Goal: Task Accomplishment & Management: Use online tool/utility

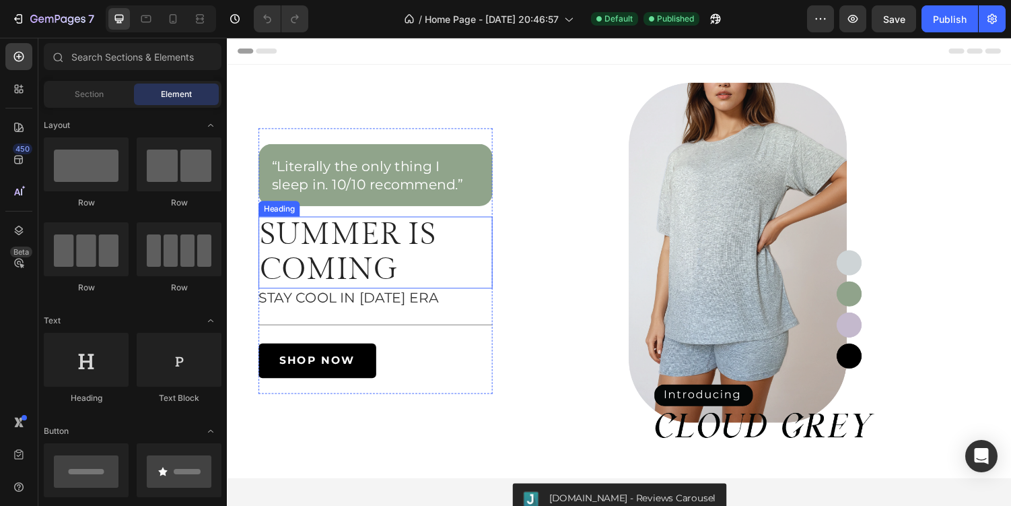
click at [408, 265] on h2 "SUMMER IS COMING" at bounding box center [379, 259] width 241 height 74
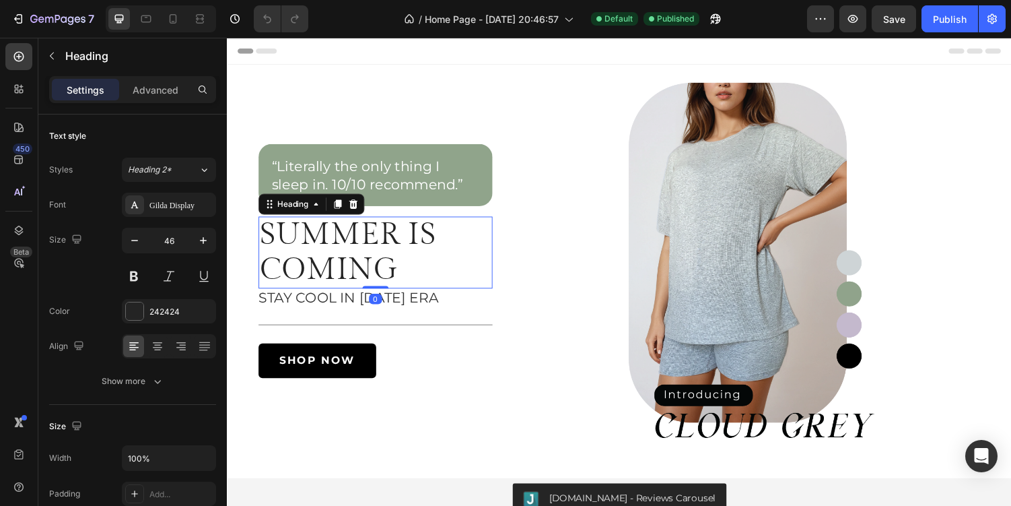
click at [388, 273] on h2 "SUMMER IS COMING" at bounding box center [379, 259] width 241 height 74
click at [415, 315] on div "“Literally the only thing I sleep in. 10/10 recommend.” Heading SUMMER IS COMIN…" at bounding box center [379, 267] width 241 height 241
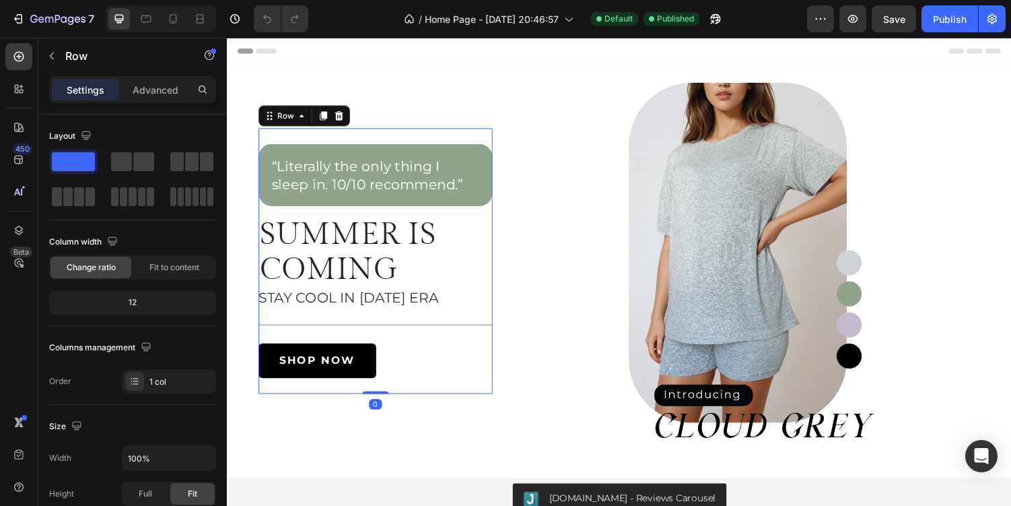
click at [417, 307] on span "STAY COOL IN [DATE] ERA" at bounding box center [351, 304] width 185 height 17
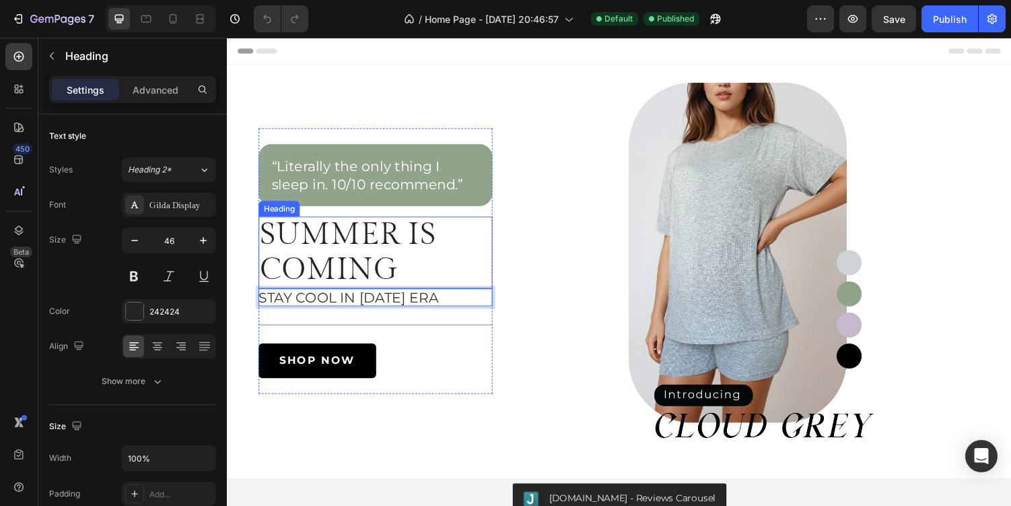
click at [401, 263] on p "SUMMER IS COMING" at bounding box center [380, 258] width 238 height 71
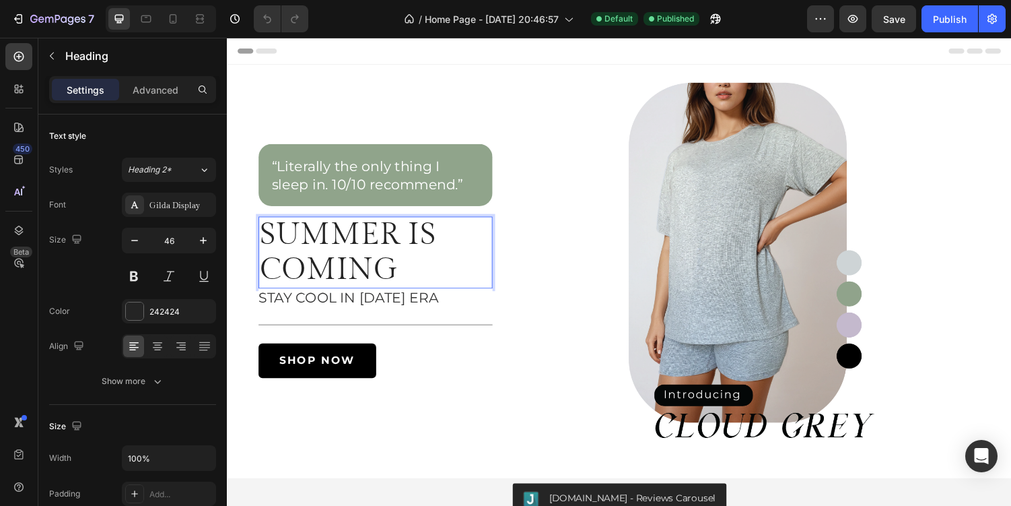
click at [403, 275] on p "SUMMER IS COMING" at bounding box center [380, 258] width 238 height 71
click at [428, 285] on p "SUMMER IS COMING" at bounding box center [380, 258] width 238 height 71
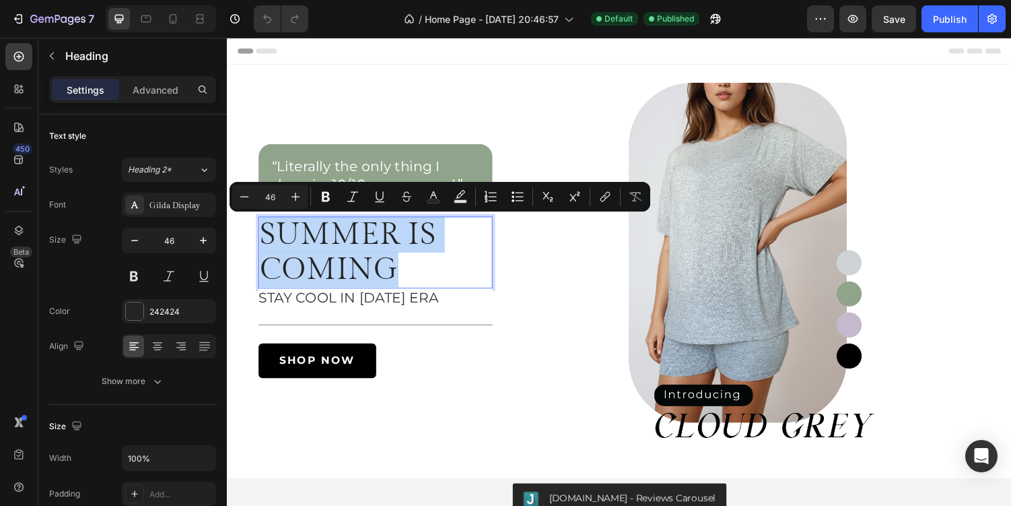
drag, startPoint x: 445, startPoint y: 285, endPoint x: 266, endPoint y: 250, distance: 182.5
click at [266, 250] on p "SUMMER IS COMING" at bounding box center [380, 258] width 238 height 71
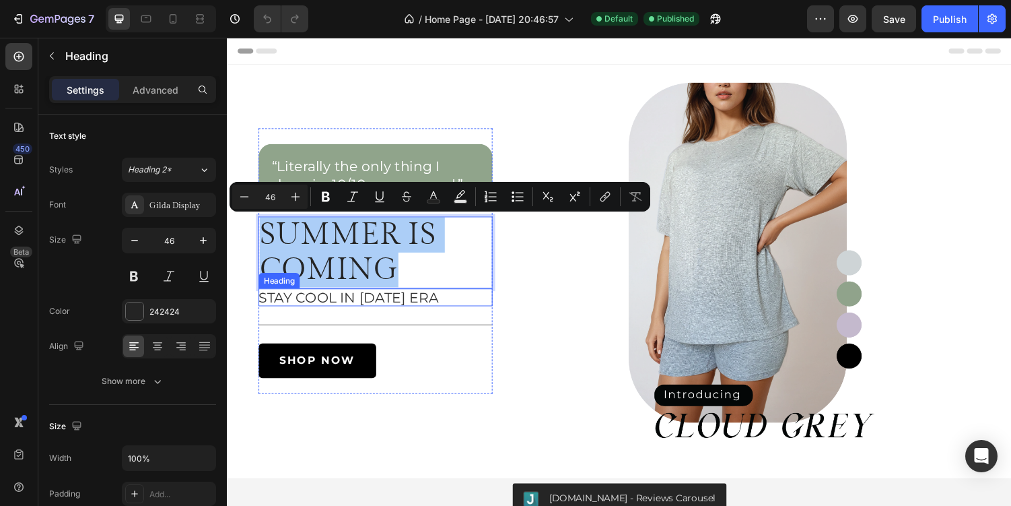
click at [412, 300] on span "STAY COOL IN [DATE] ERA" at bounding box center [351, 304] width 185 height 17
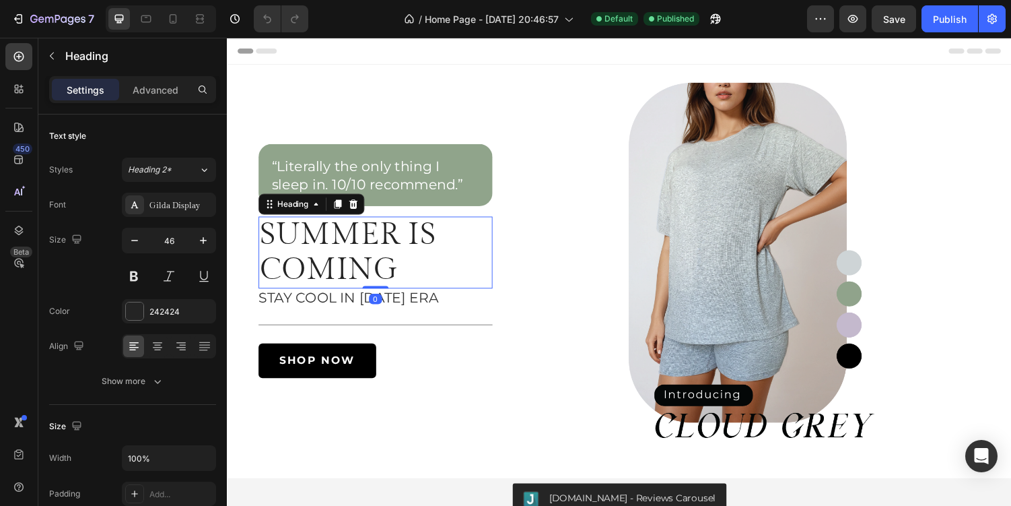
click at [422, 267] on p "SUMMER IS COMING" at bounding box center [380, 258] width 238 height 71
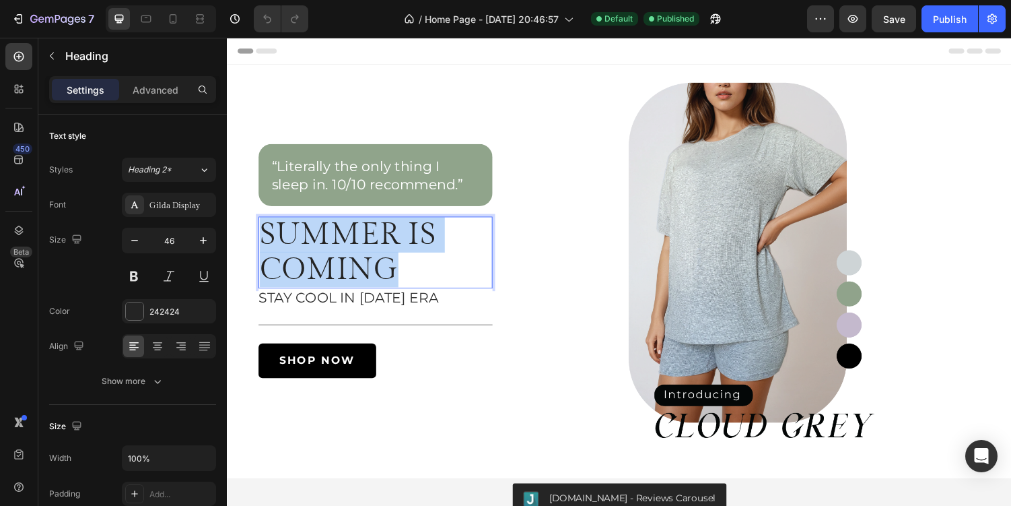
click at [422, 267] on p "SUMMER IS COMING" at bounding box center [380, 258] width 238 height 71
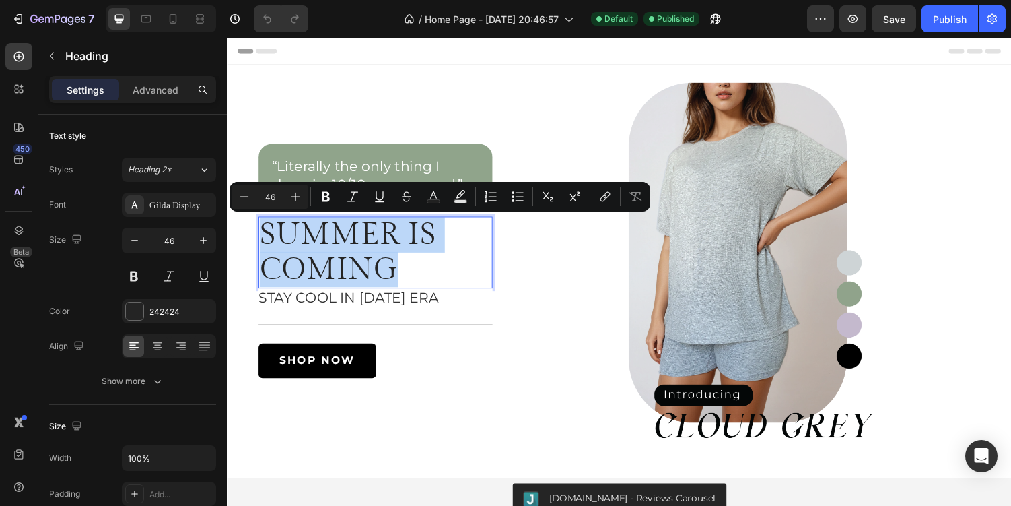
click at [422, 267] on p "SUMMER IS COMING" at bounding box center [380, 258] width 238 height 71
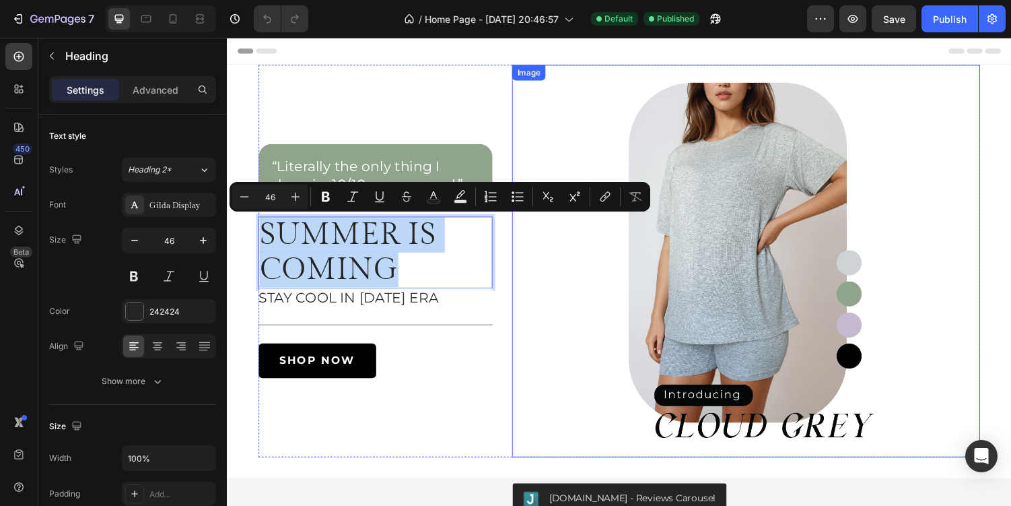
click at [623, 298] on img at bounding box center [761, 267] width 482 height 404
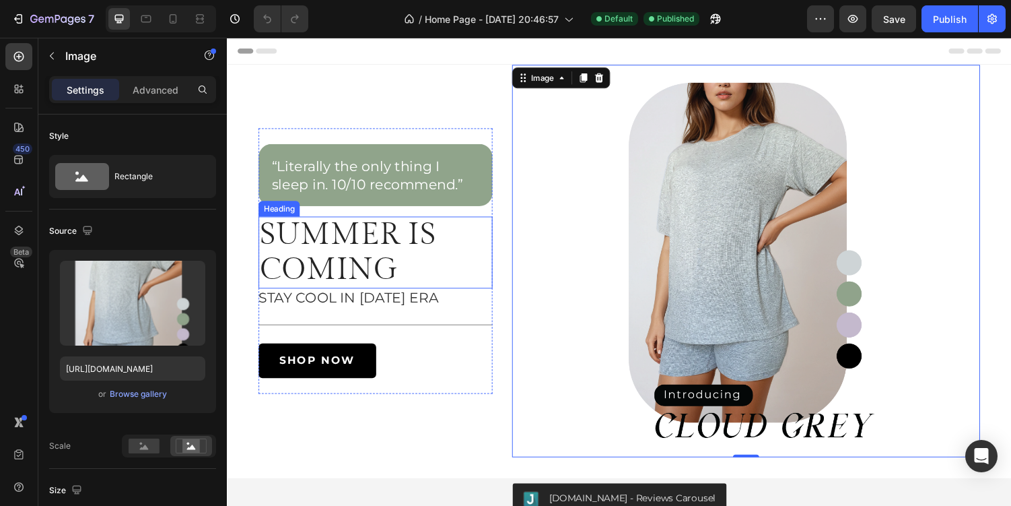
click at [421, 235] on p "SUMMER IS COMING" at bounding box center [380, 258] width 238 height 71
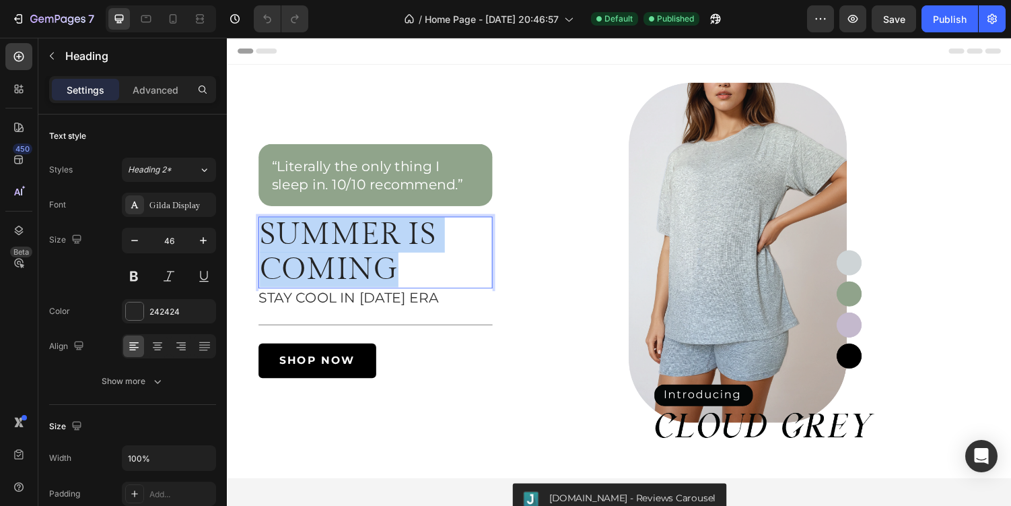
click at [411, 275] on p "SUMMER IS COMING" at bounding box center [380, 258] width 238 height 71
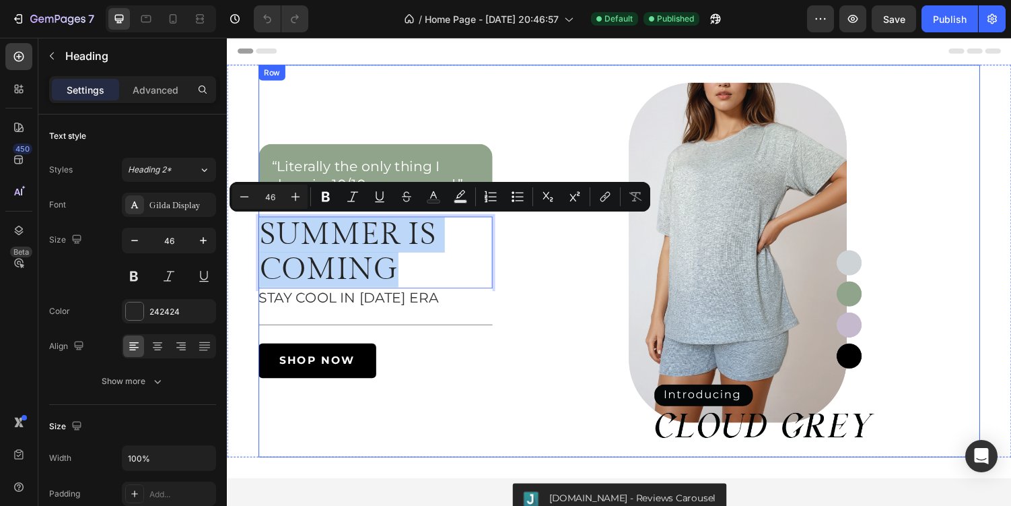
click at [485, 118] on div "“Literally the only thing I sleep in. 10/10 recommend.” Heading SUMMER IS COMIN…" at bounding box center [379, 267] width 241 height 404
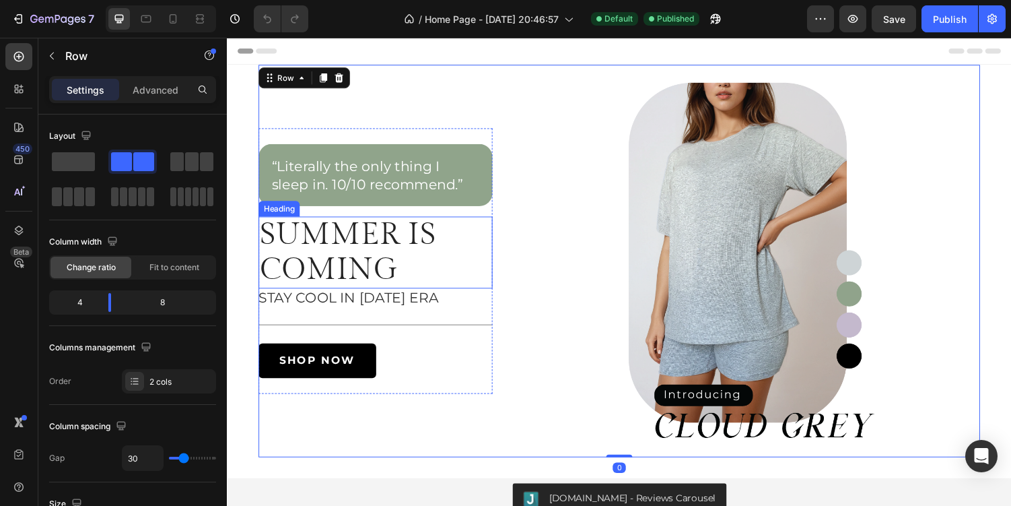
click at [426, 285] on p "SUMMER IS COMING" at bounding box center [380, 258] width 238 height 71
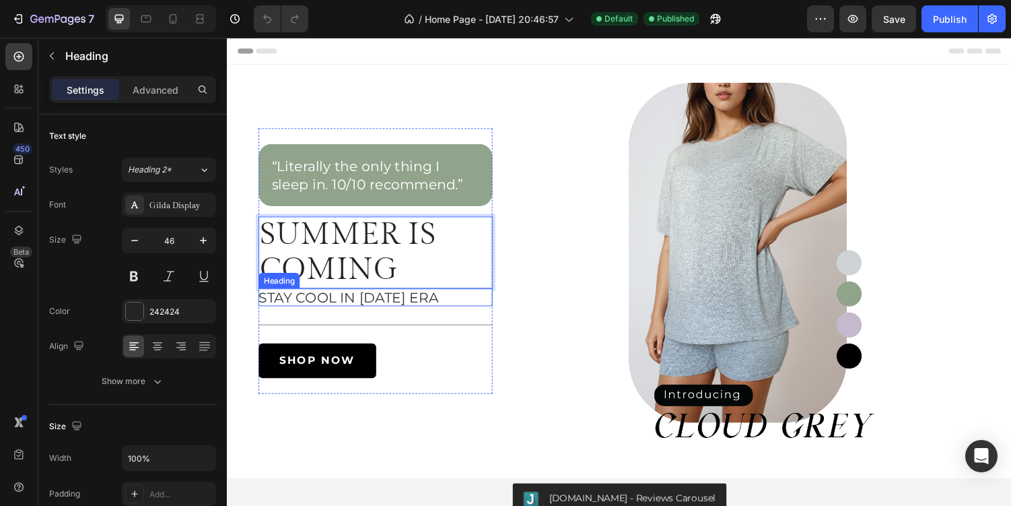
click at [442, 306] on span "STAY COOL IN [DATE] ERA" at bounding box center [351, 304] width 185 height 17
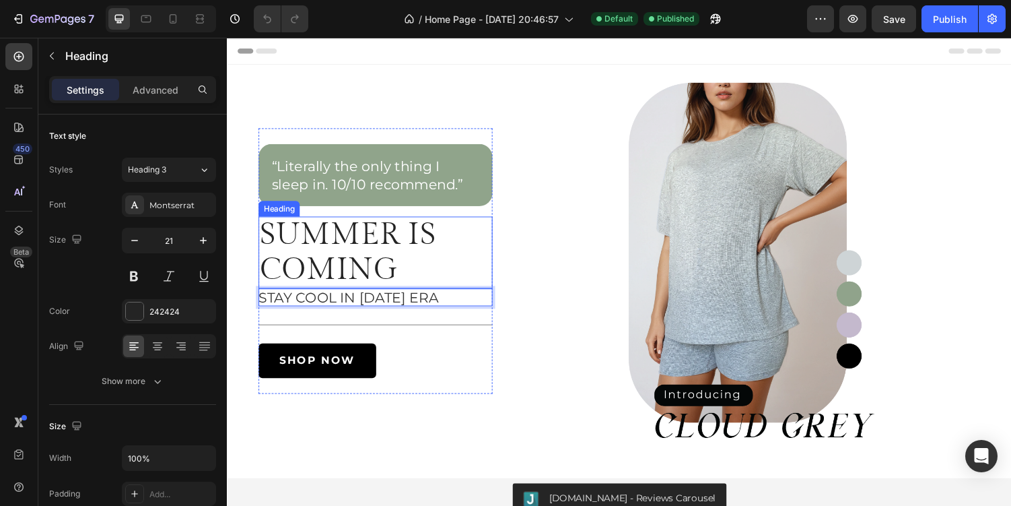
click at [440, 279] on p "SUMMER IS COMING" at bounding box center [380, 258] width 238 height 71
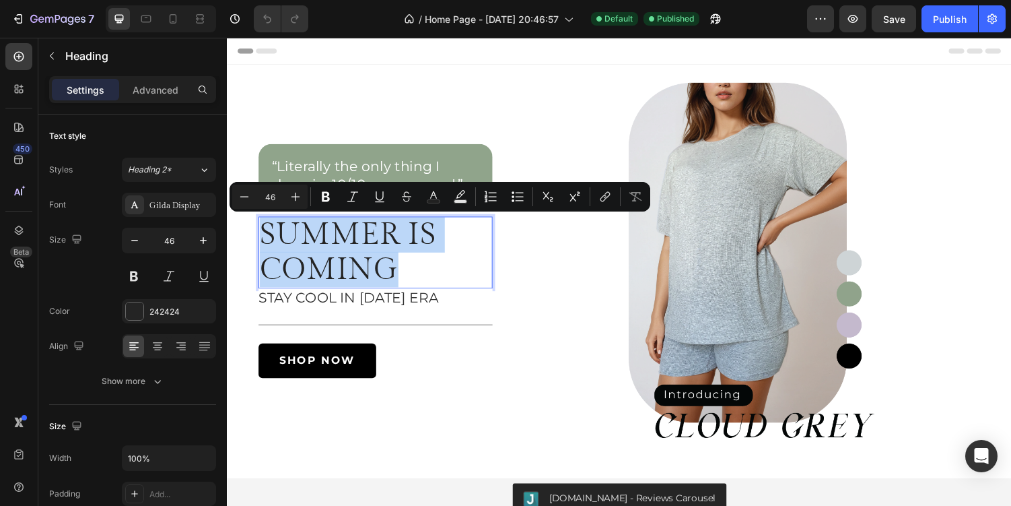
drag, startPoint x: 460, startPoint y: 280, endPoint x: 262, endPoint y: 238, distance: 202.3
click at [262, 238] on p "SUMMER IS COMING" at bounding box center [380, 258] width 238 height 71
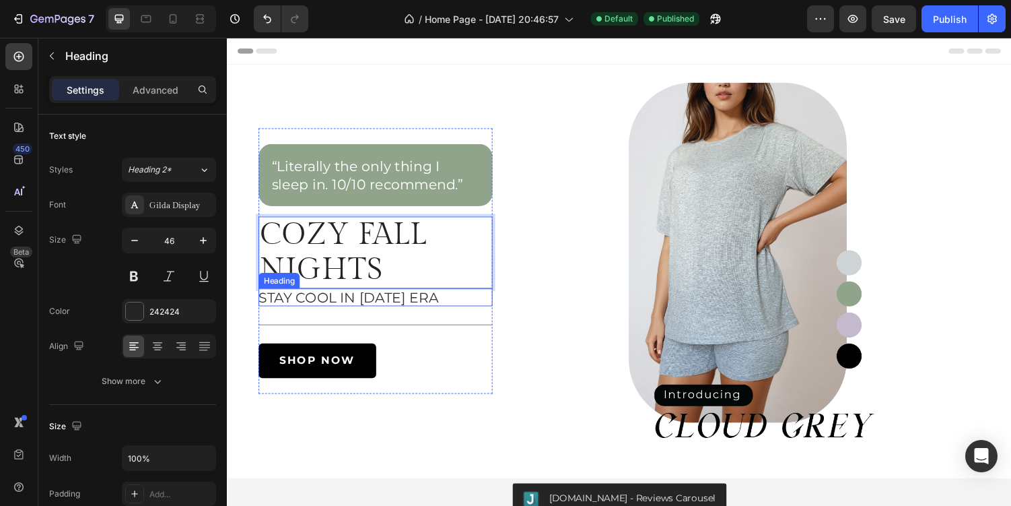
click at [417, 310] on span "STAY COOL IN [DATE] ERA" at bounding box center [351, 304] width 185 height 17
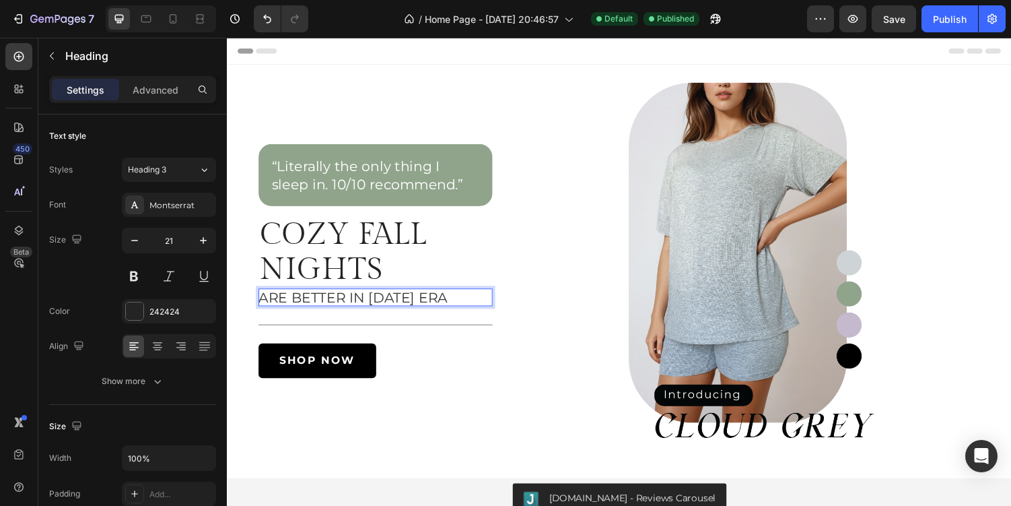
click at [536, 393] on img at bounding box center [761, 267] width 482 height 404
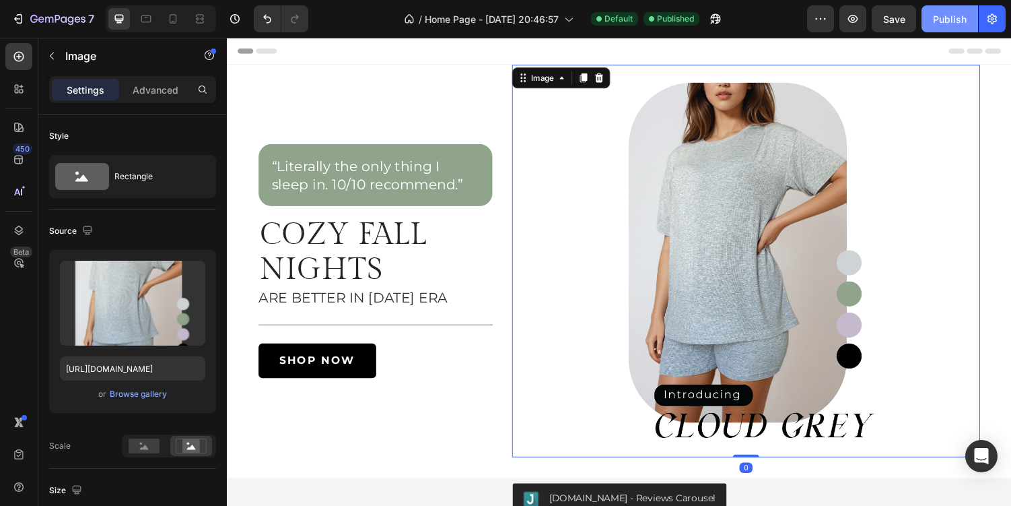
click at [961, 17] on div "Publish" at bounding box center [950, 19] width 34 height 14
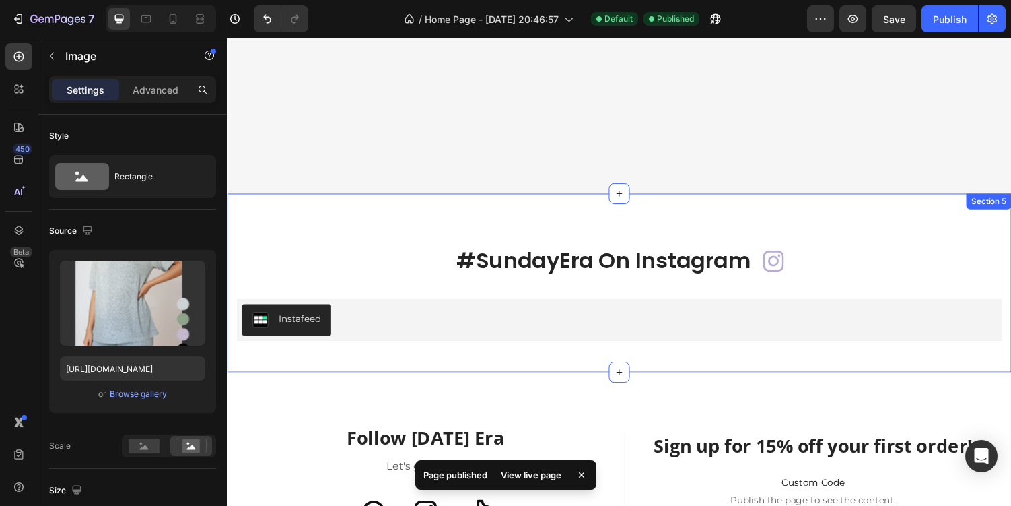
scroll to position [698, 0]
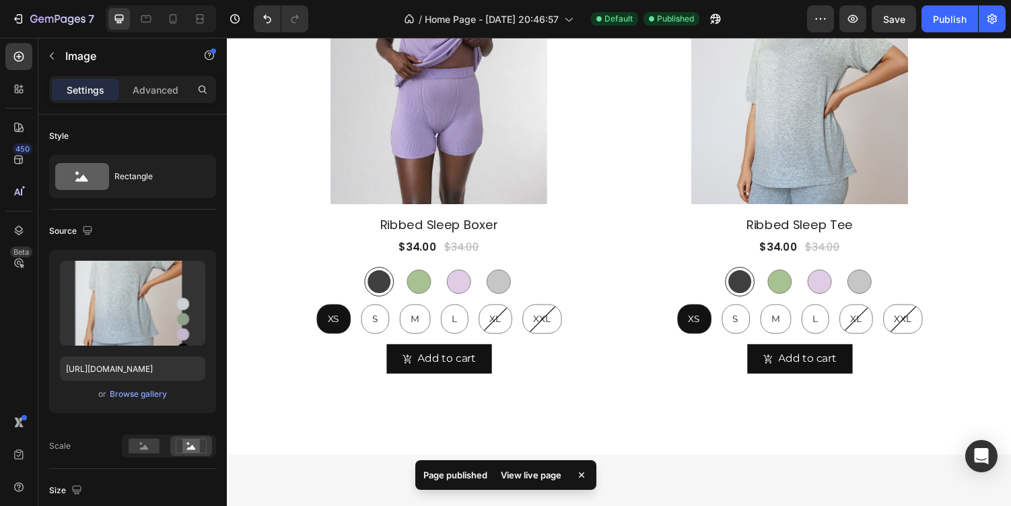
click at [537, 469] on div "View live page" at bounding box center [531, 474] width 77 height 19
